Goal: Task Accomplishment & Management: Use online tool/utility

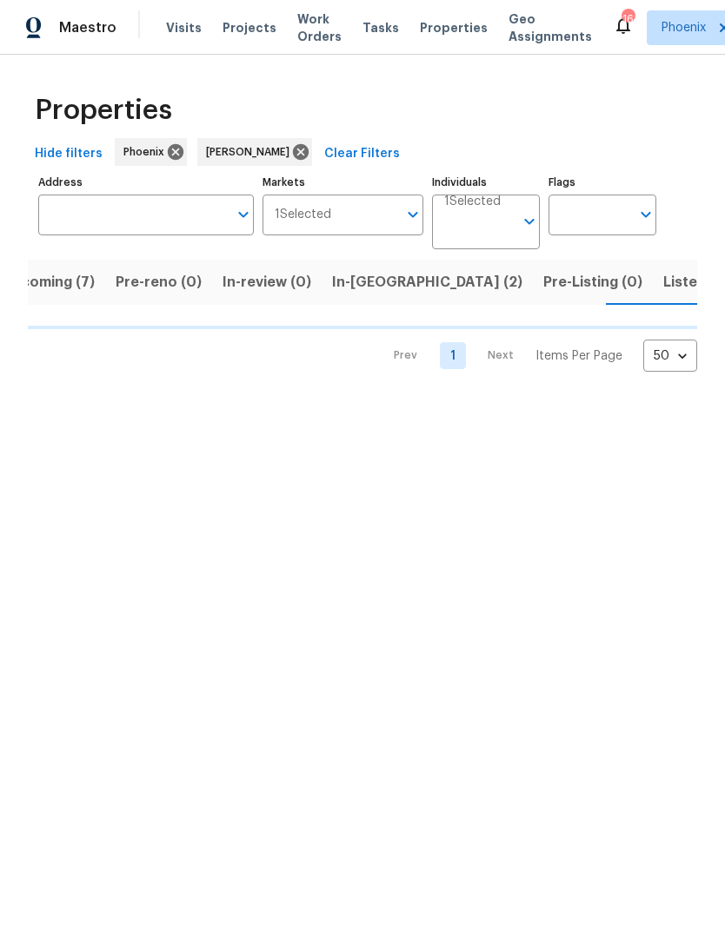
scroll to position [0, 37]
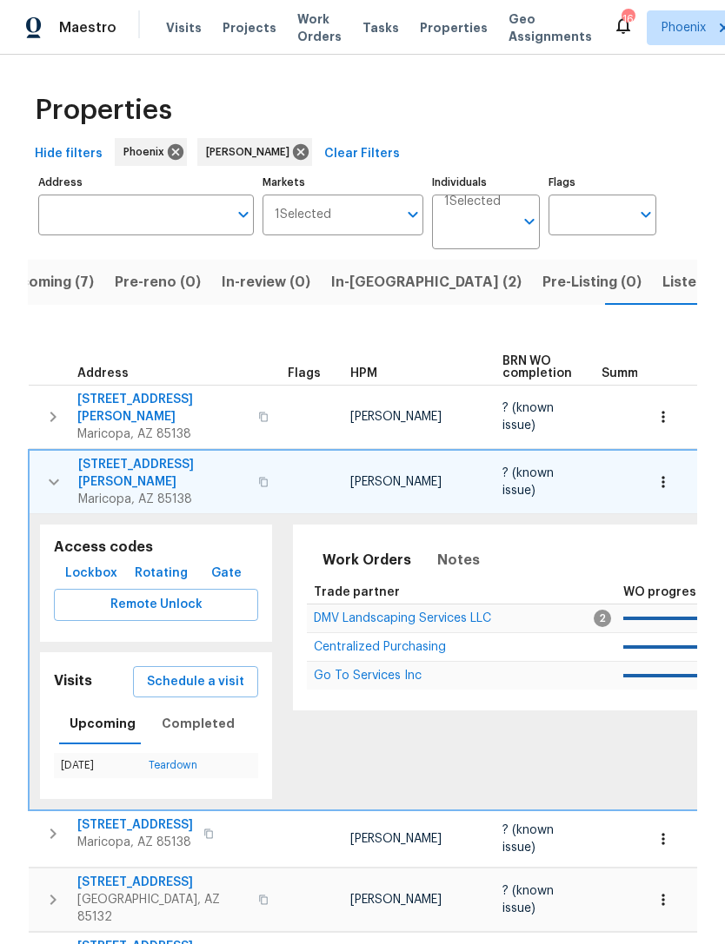
click at [59, 472] on icon "button" at bounding box center [53, 482] width 21 height 21
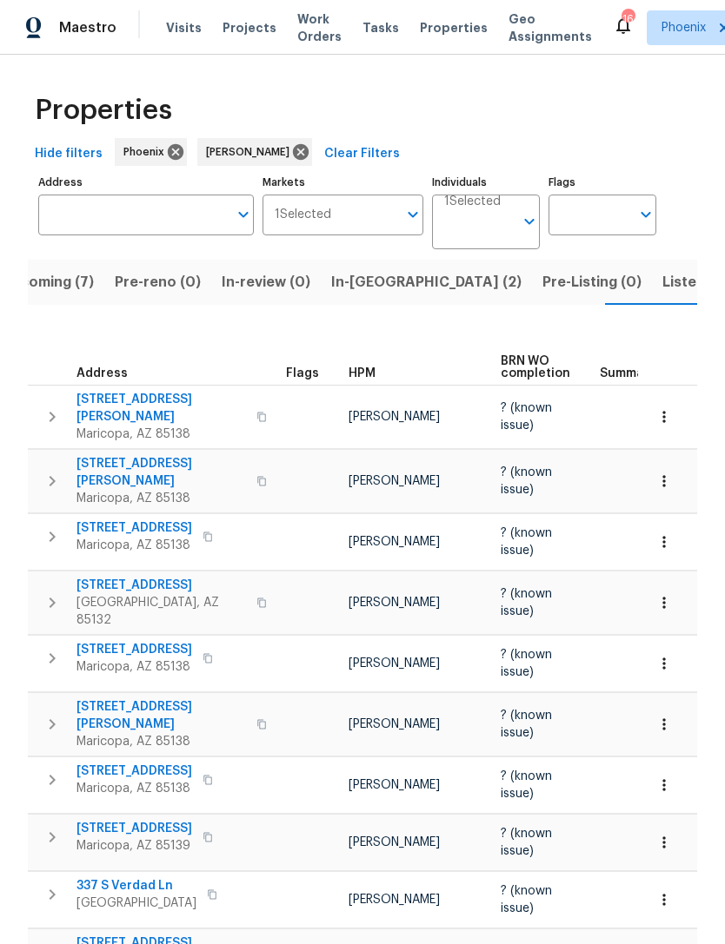
scroll to position [0, 0]
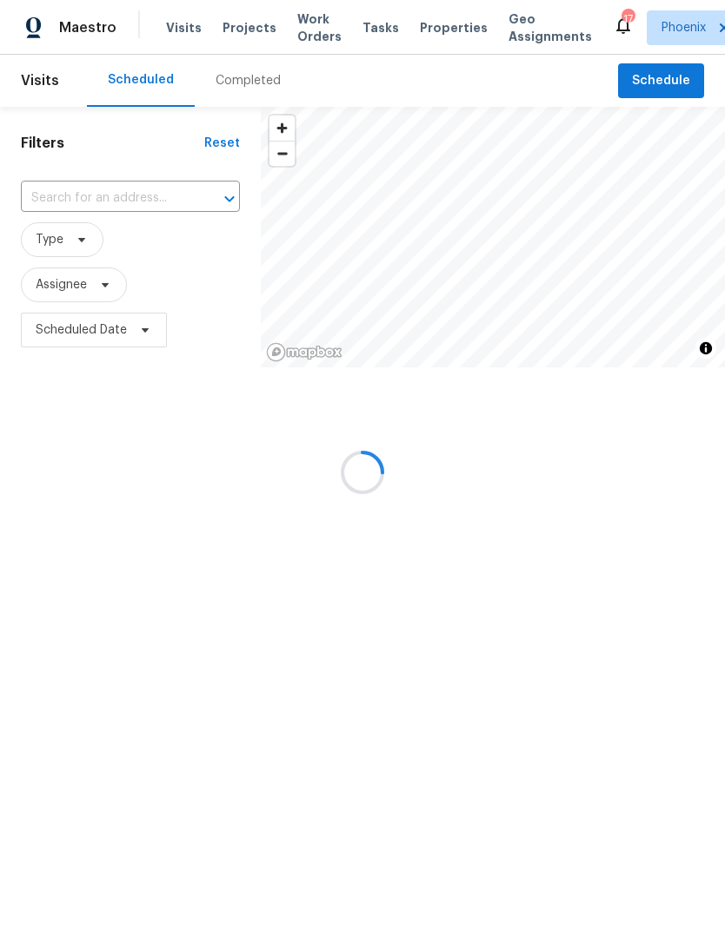
click at [98, 222] on div at bounding box center [362, 472] width 725 height 944
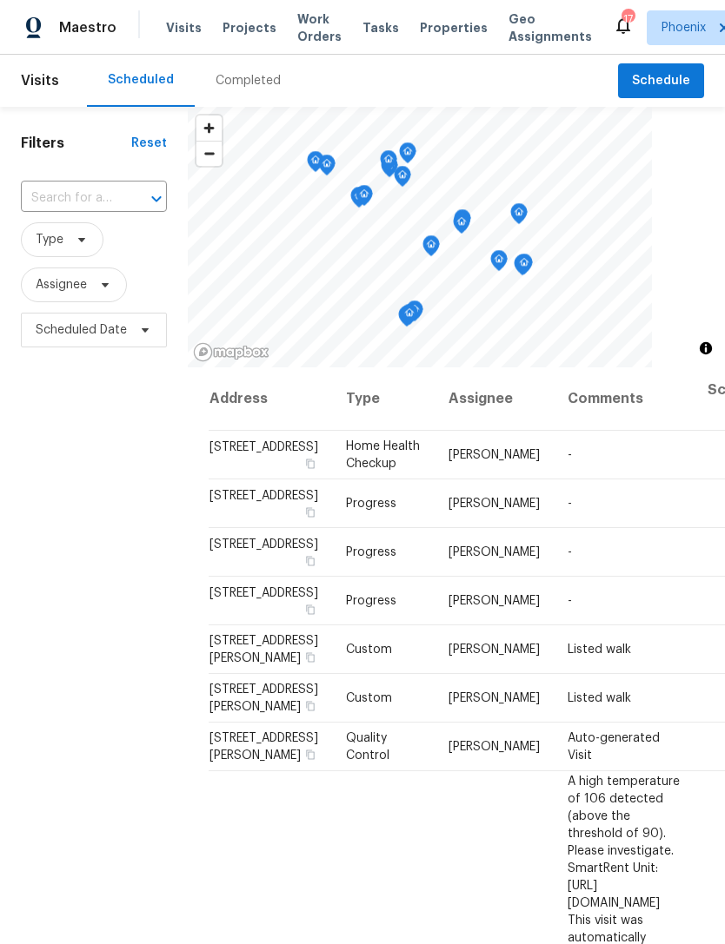
click at [79, 212] on input "text" at bounding box center [69, 198] width 97 height 27
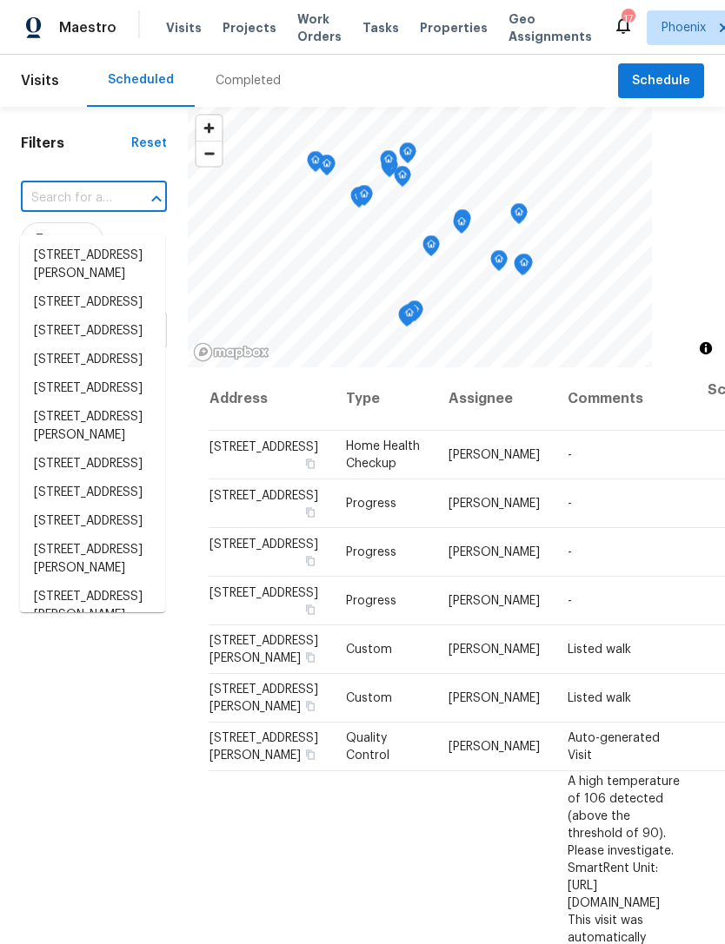
click at [72, 211] on input "text" at bounding box center [69, 198] width 97 height 27
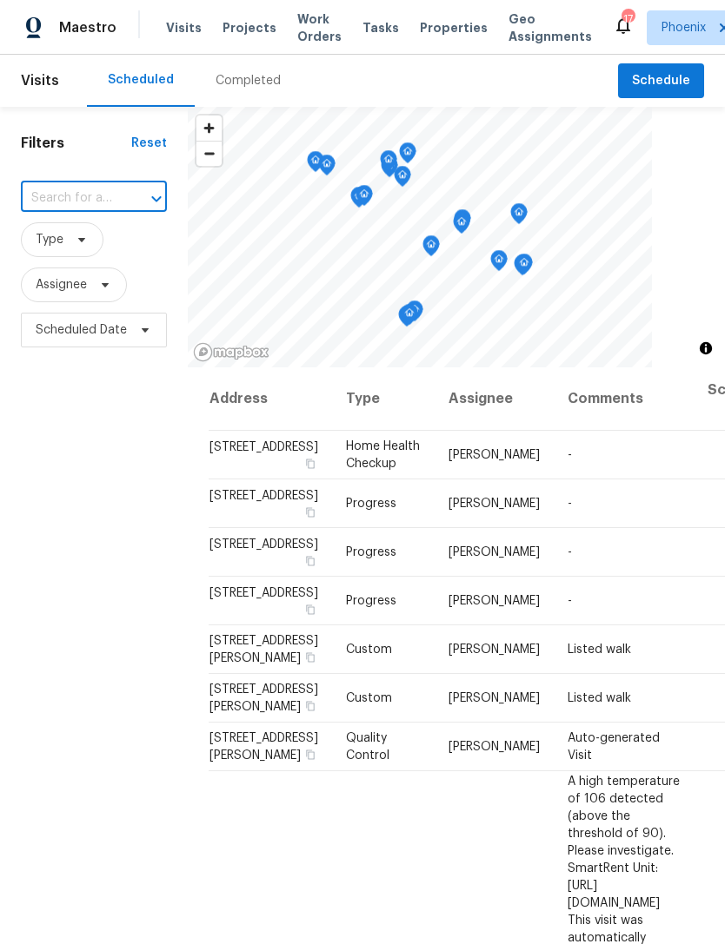
paste input "[STREET_ADDRESS][PERSON_NAME]"
type input "[STREET_ADDRESS][PERSON_NAME]"
click at [66, 268] on li "[STREET_ADDRESS][PERSON_NAME]" at bounding box center [92, 265] width 145 height 47
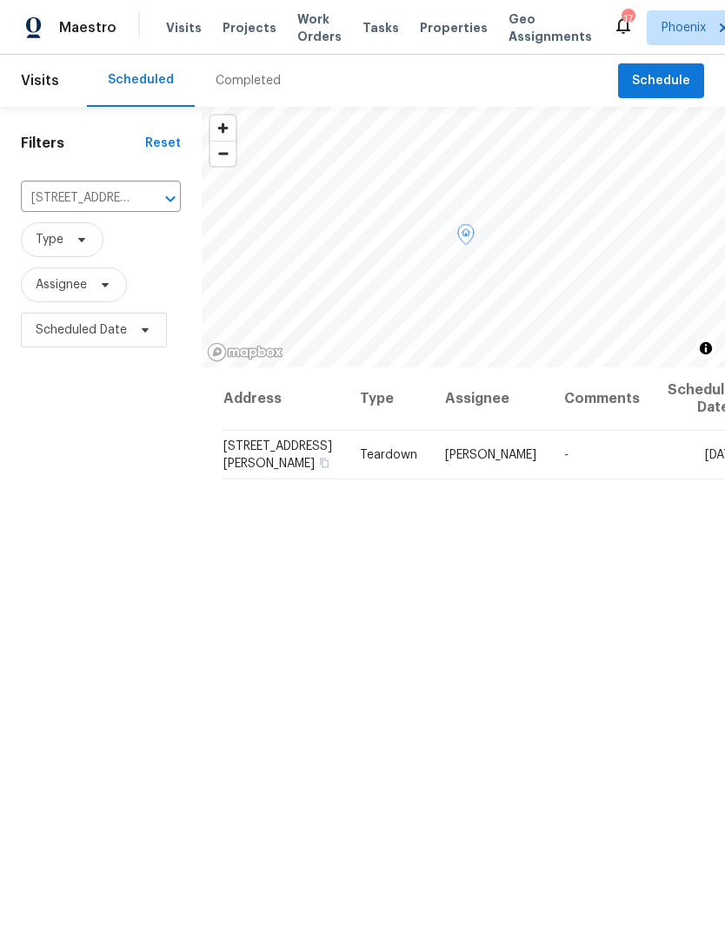
click at [0, 0] on icon at bounding box center [0, 0] width 0 height 0
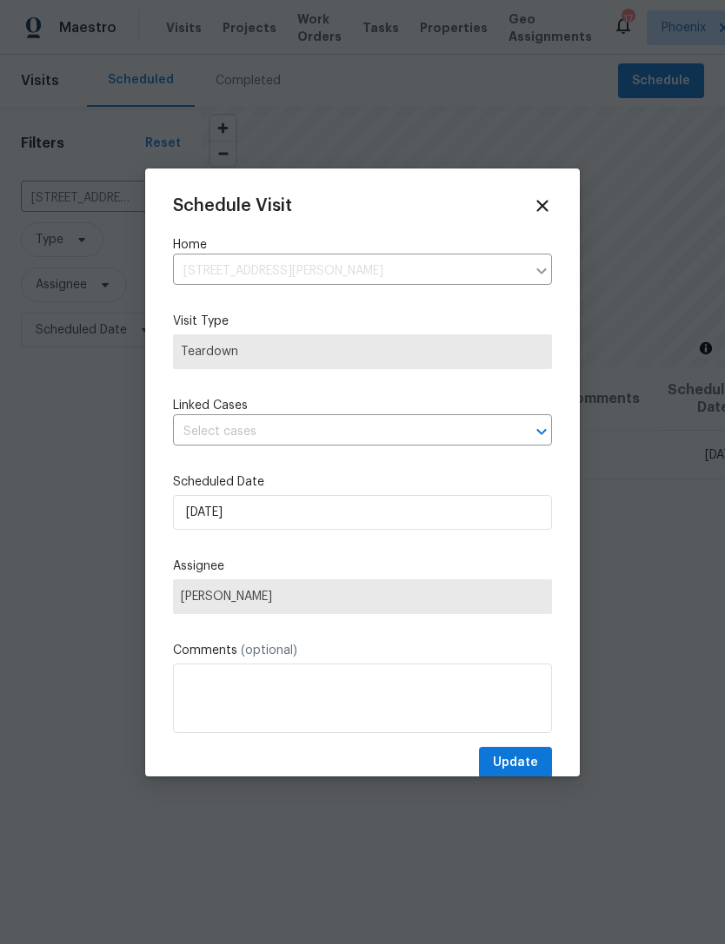
click at [367, 464] on div "Schedule Visit Home [STREET_ADDRESS][PERSON_NAME] ​ Visit Type Teardown Linked …" at bounding box center [362, 487] width 379 height 583
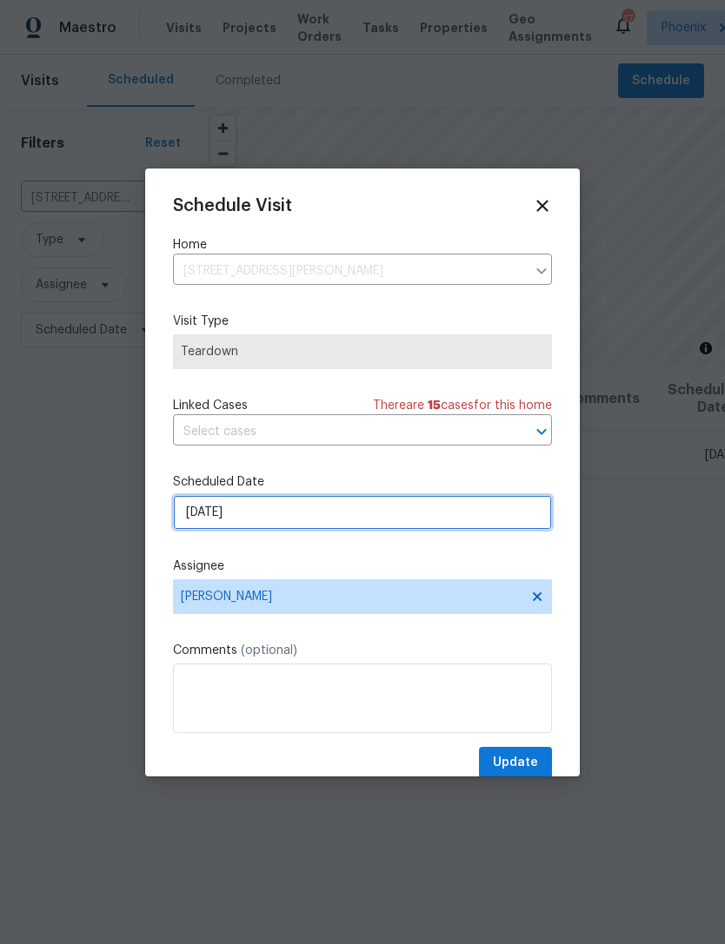
click at [386, 522] on input "[DATE]" at bounding box center [362, 512] width 379 height 35
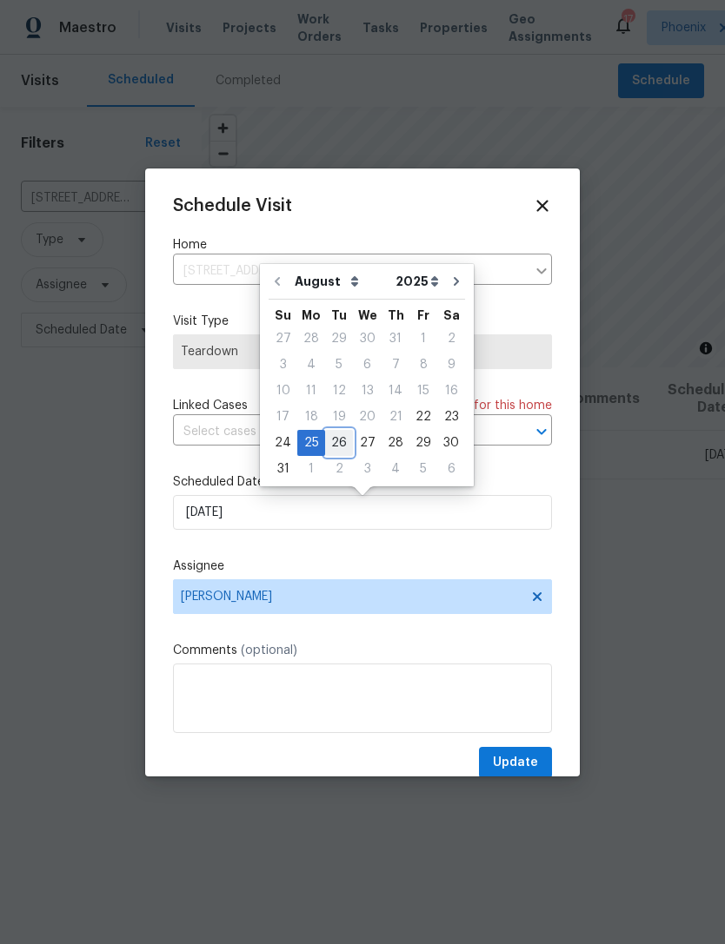
click at [330, 443] on div "26" at bounding box center [339, 443] width 28 height 24
type input "[DATE]"
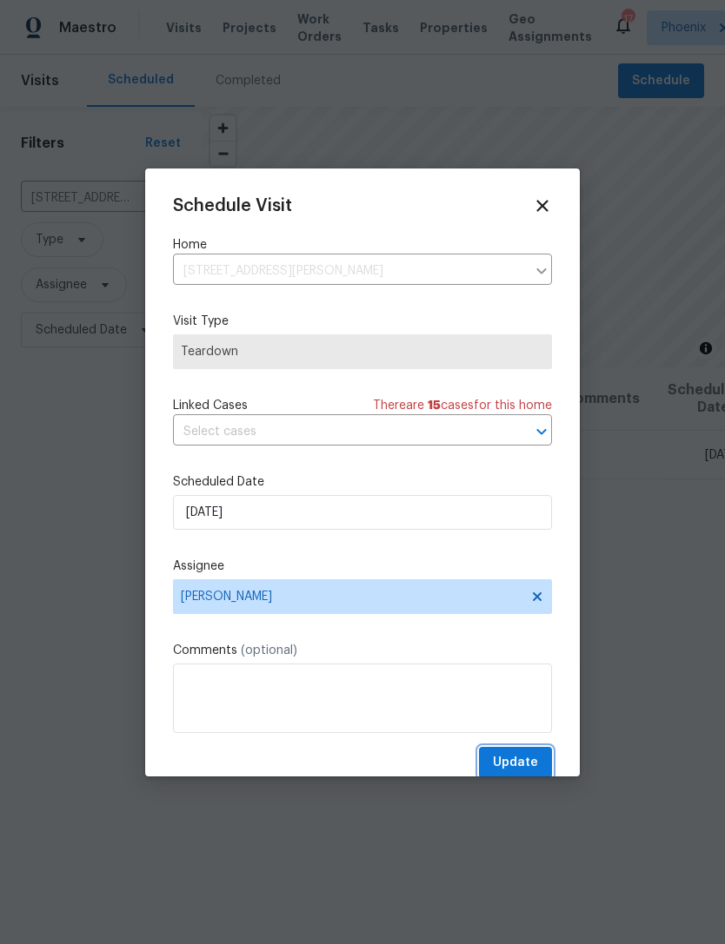
click at [529, 770] on span "Update" at bounding box center [515, 763] width 45 height 22
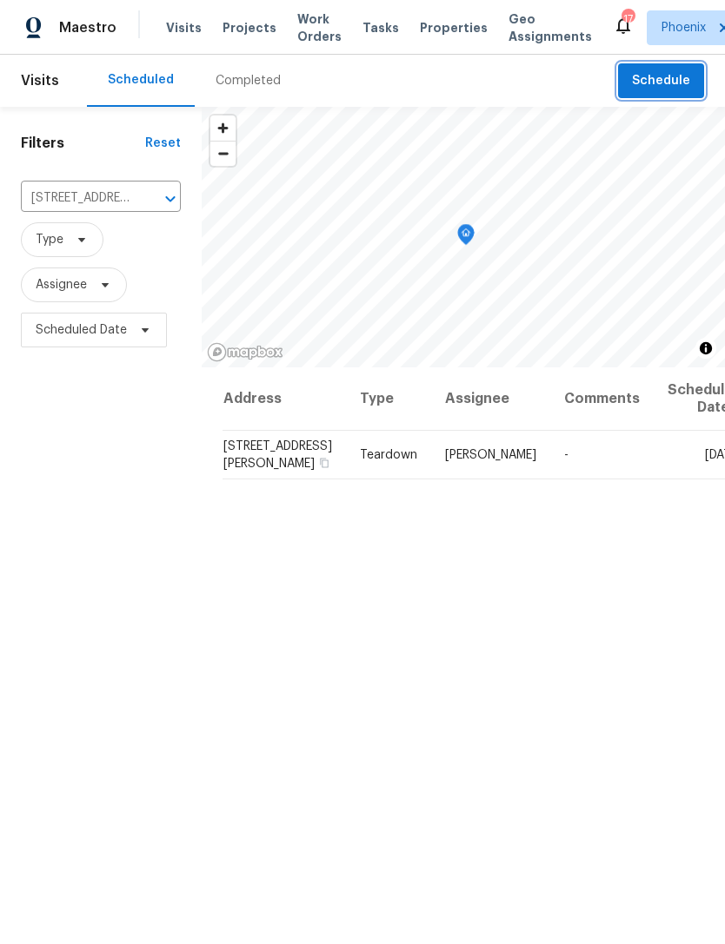
click at [679, 92] on span "Schedule" at bounding box center [661, 81] width 58 height 22
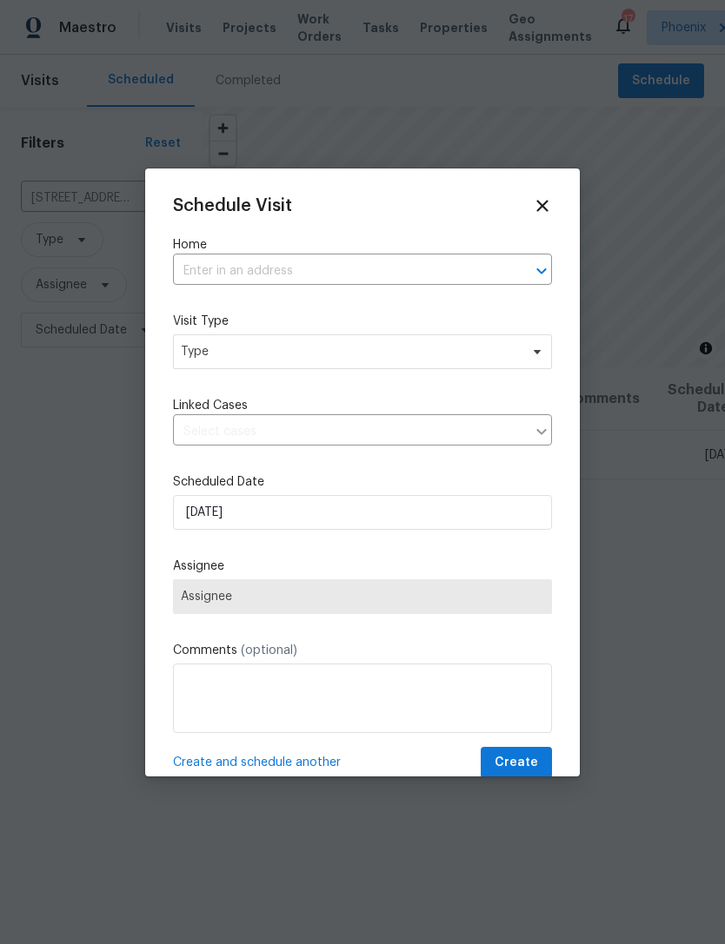
click at [309, 268] on input "text" at bounding box center [338, 271] width 330 height 27
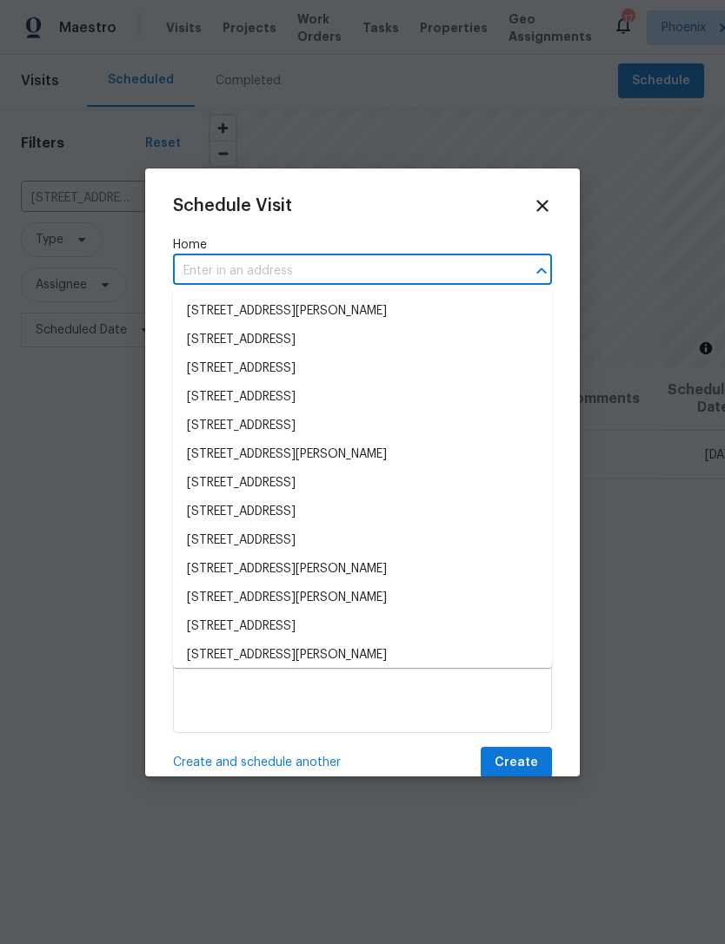
click at [250, 270] on input "text" at bounding box center [338, 271] width 330 height 27
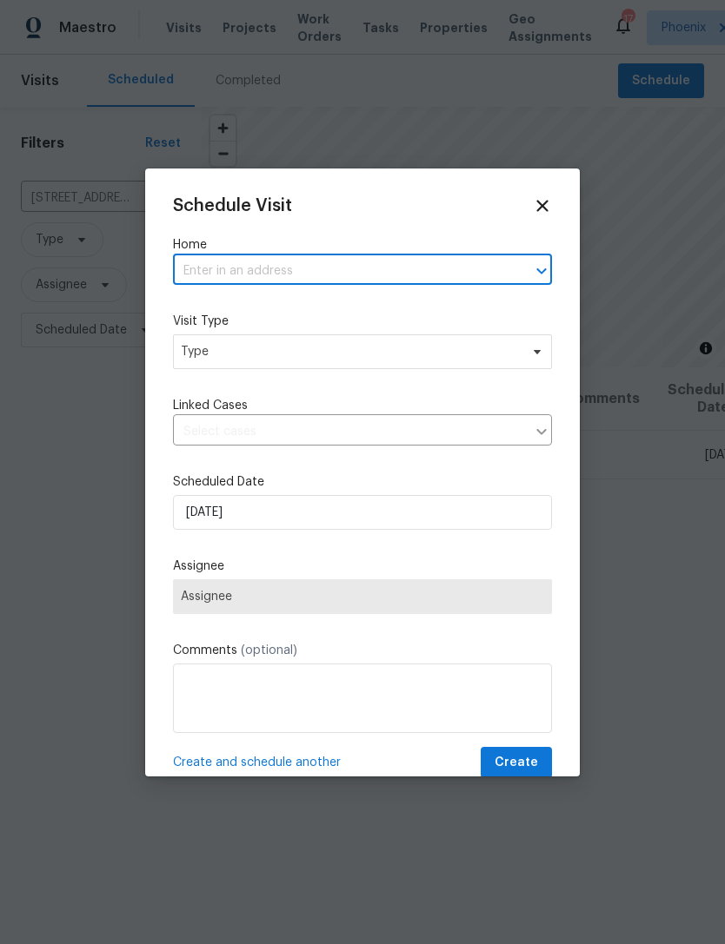
paste input "[STREET_ADDRESS][PERSON_NAME]"
type input "[STREET_ADDRESS][PERSON_NAME]"
click at [371, 314] on li "[STREET_ADDRESS][PERSON_NAME]" at bounding box center [362, 311] width 379 height 29
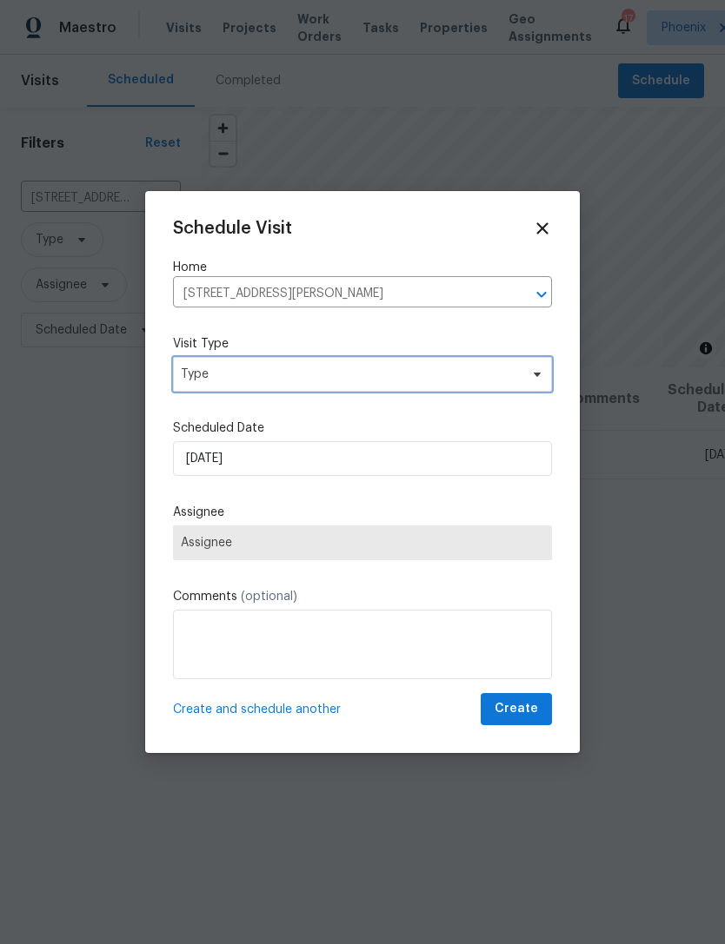
click at [343, 366] on span "Type" at bounding box center [350, 374] width 338 height 17
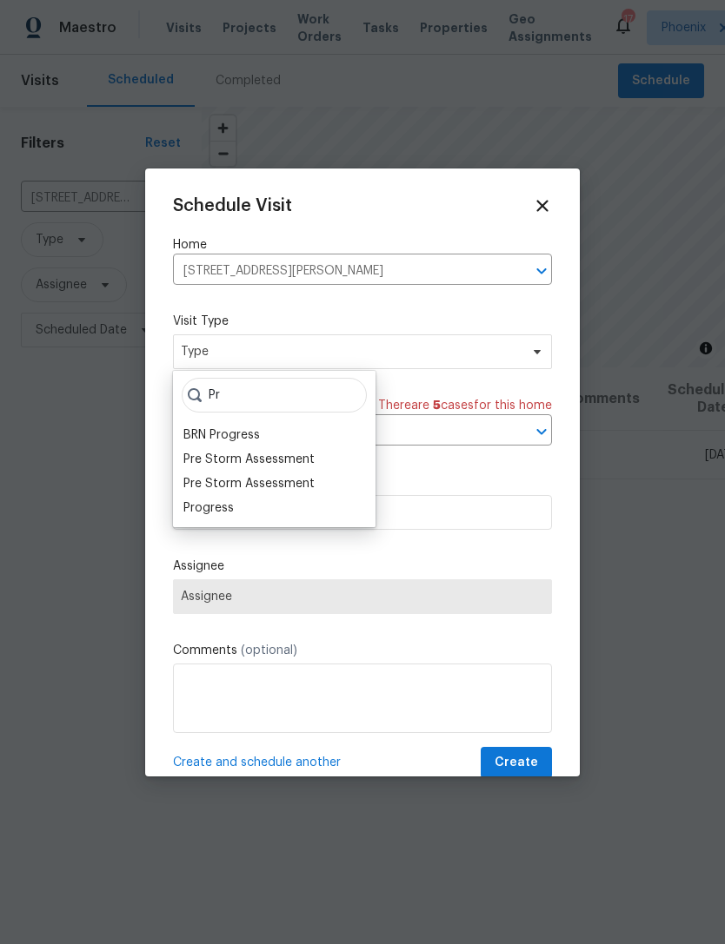
type input "Pr"
click at [218, 506] on div "Progress" at bounding box center [208, 508] width 50 height 17
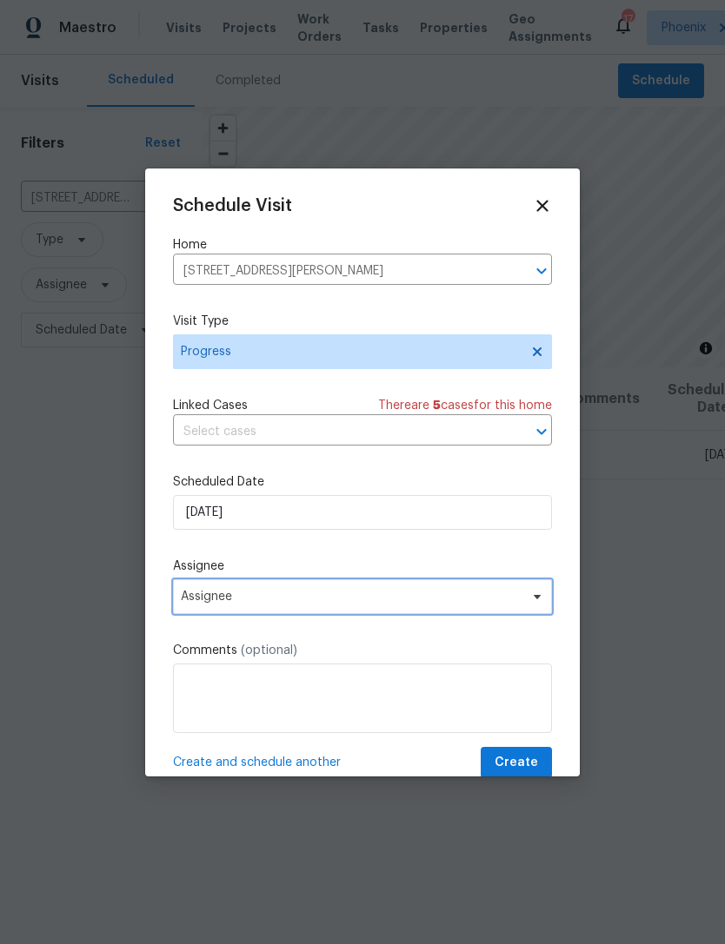
click at [322, 598] on span "Assignee" at bounding box center [351, 597] width 341 height 14
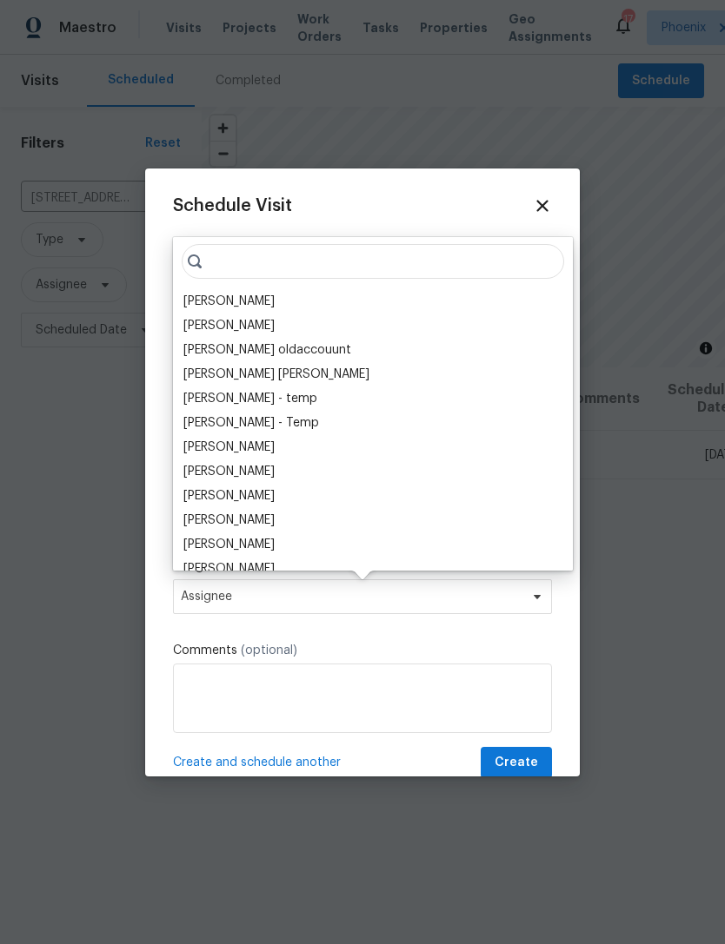
click at [275, 297] on div "[PERSON_NAME]" at bounding box center [228, 301] width 91 height 17
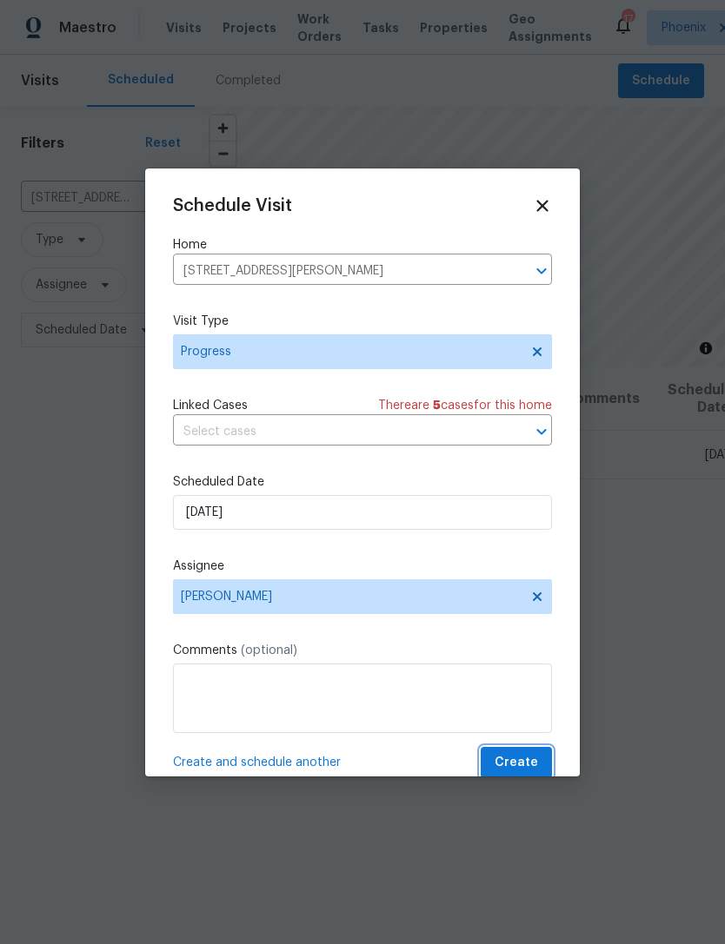
click at [528, 754] on button "Create" at bounding box center [515, 763] width 71 height 32
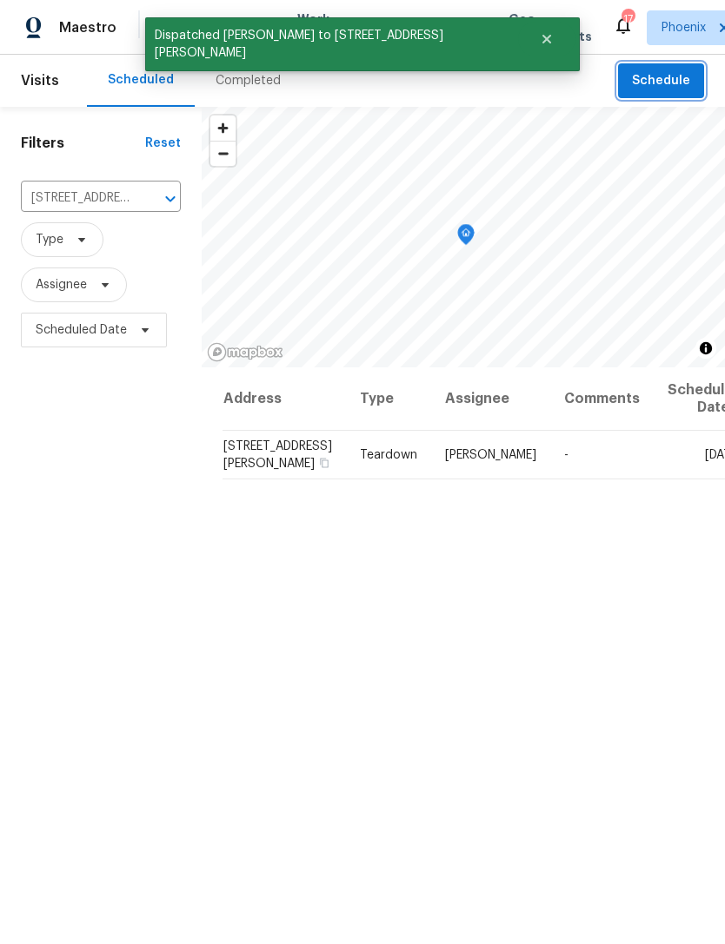
click at [140, 208] on icon "Clear" at bounding box center [147, 198] width 17 height 17
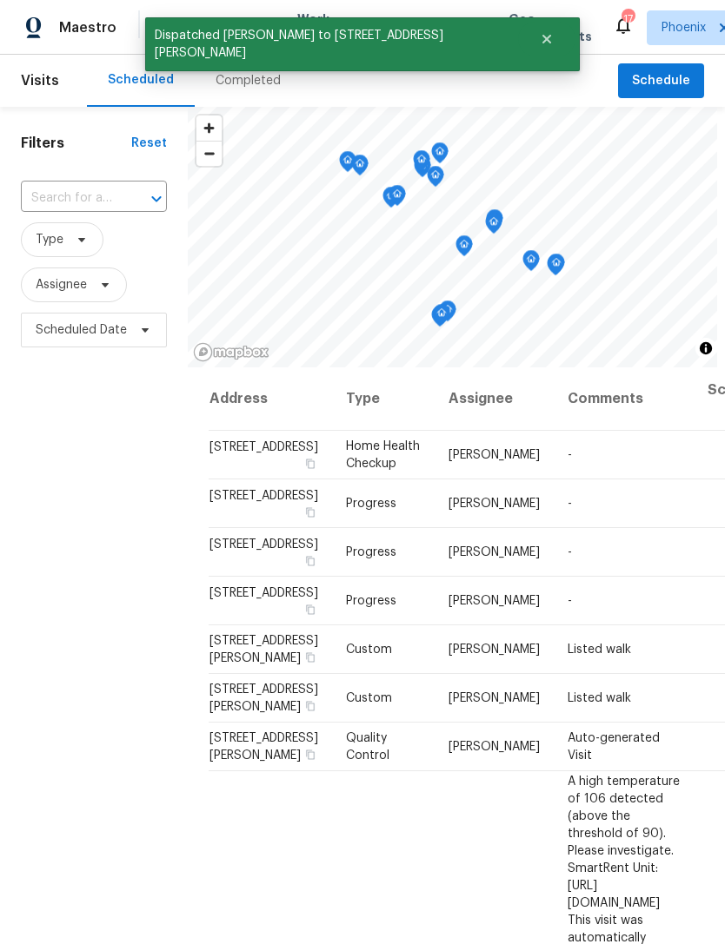
click at [91, 212] on input "text" at bounding box center [69, 198] width 97 height 27
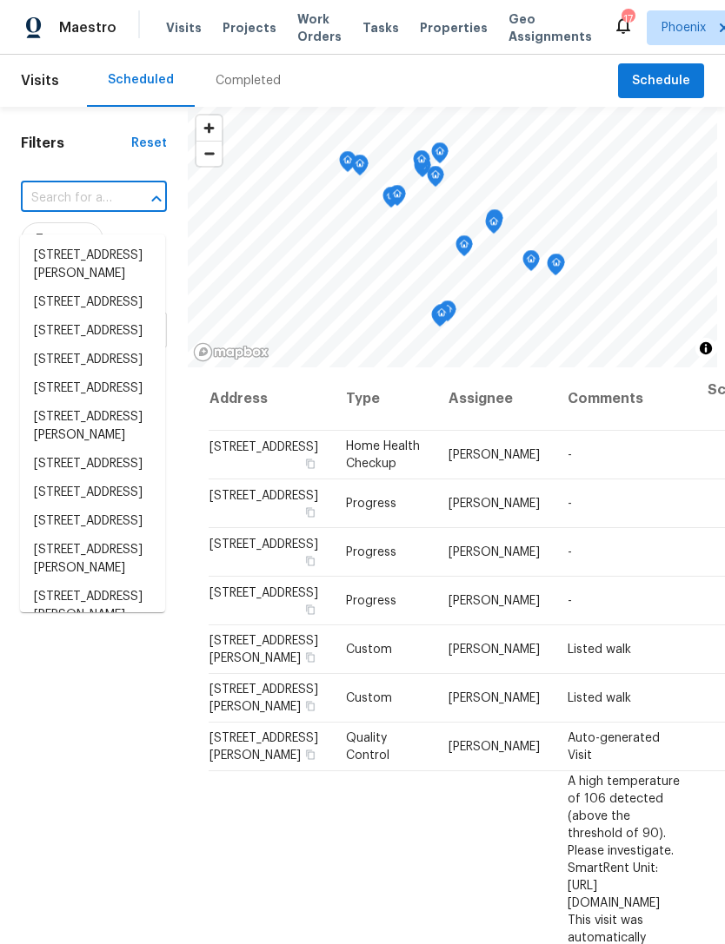
click at [69, 212] on input "text" at bounding box center [69, 198] width 97 height 27
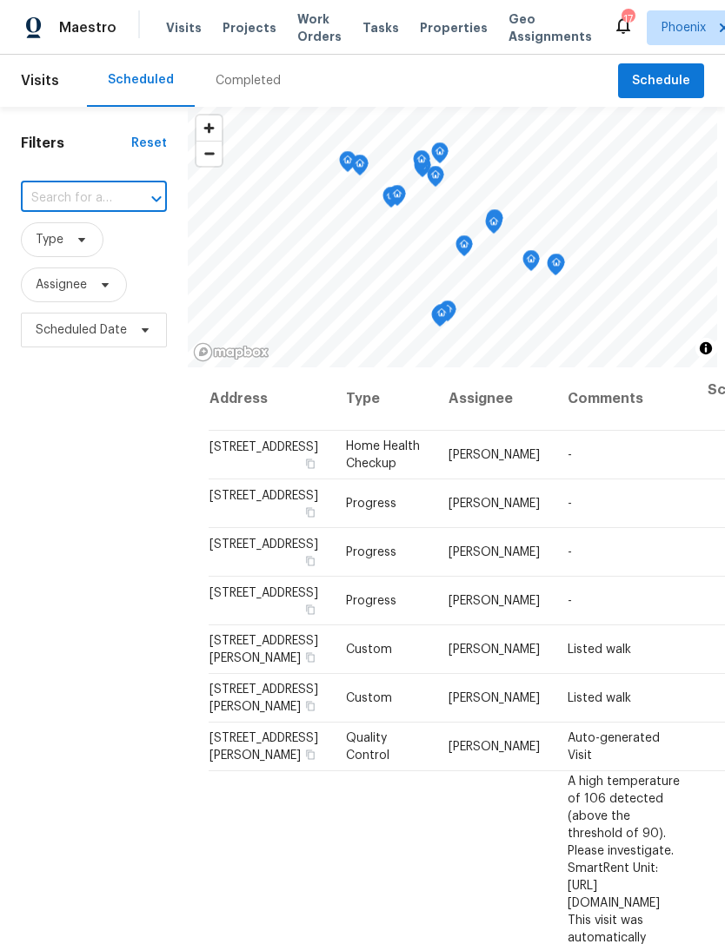
paste input "[STREET_ADDRESS][PERSON_NAME]"
type input "[STREET_ADDRESS][PERSON_NAME]"
click at [99, 265] on li "[STREET_ADDRESS][PERSON_NAME]" at bounding box center [92, 265] width 145 height 47
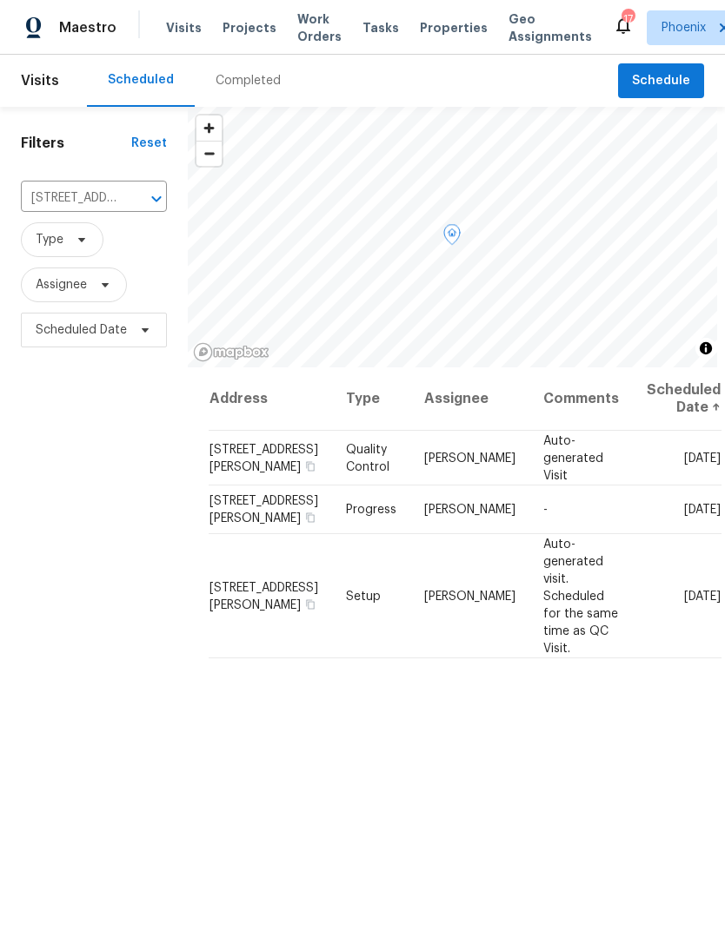
click at [0, 0] on icon at bounding box center [0, 0] width 0 height 0
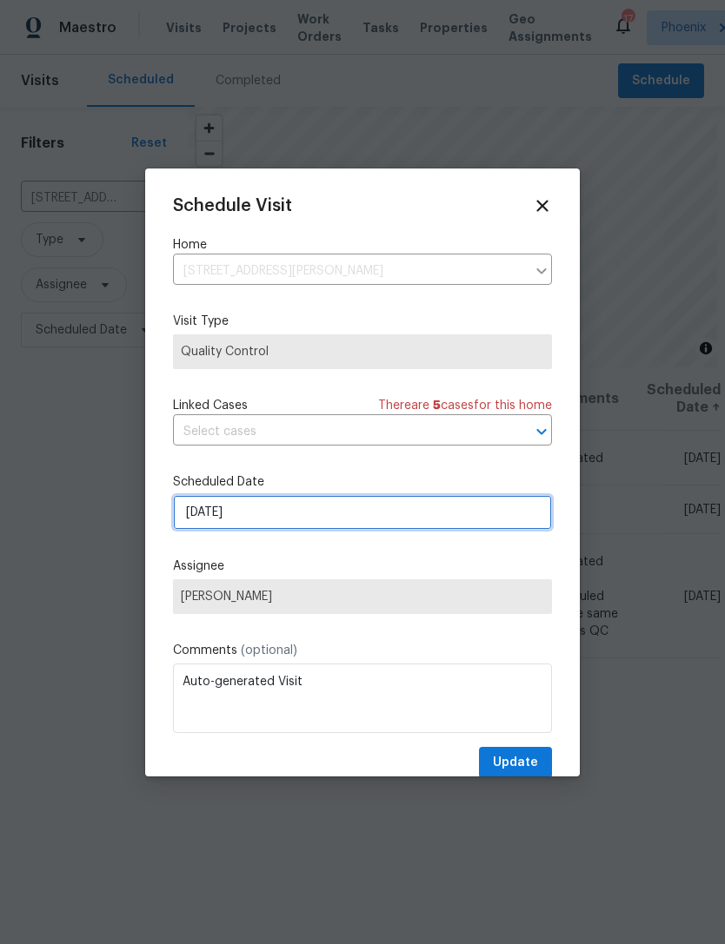
click at [360, 520] on input "[DATE]" at bounding box center [362, 512] width 379 height 35
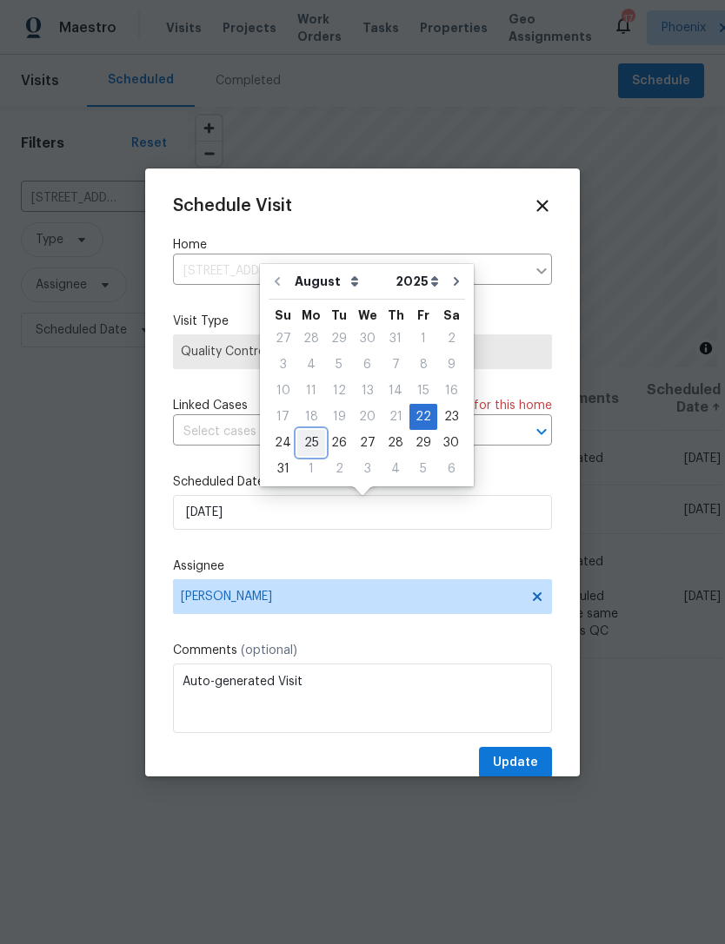
click at [304, 437] on div "25" at bounding box center [311, 443] width 28 height 24
type input "[DATE]"
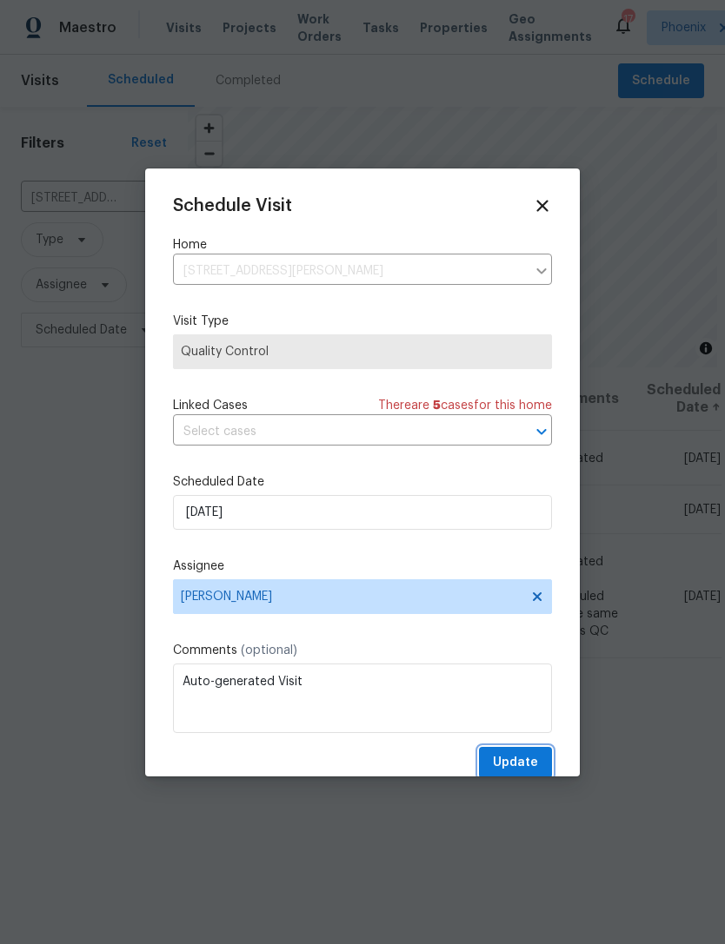
click at [534, 771] on span "Update" at bounding box center [515, 763] width 45 height 22
